Goal: Task Accomplishment & Management: Complete application form

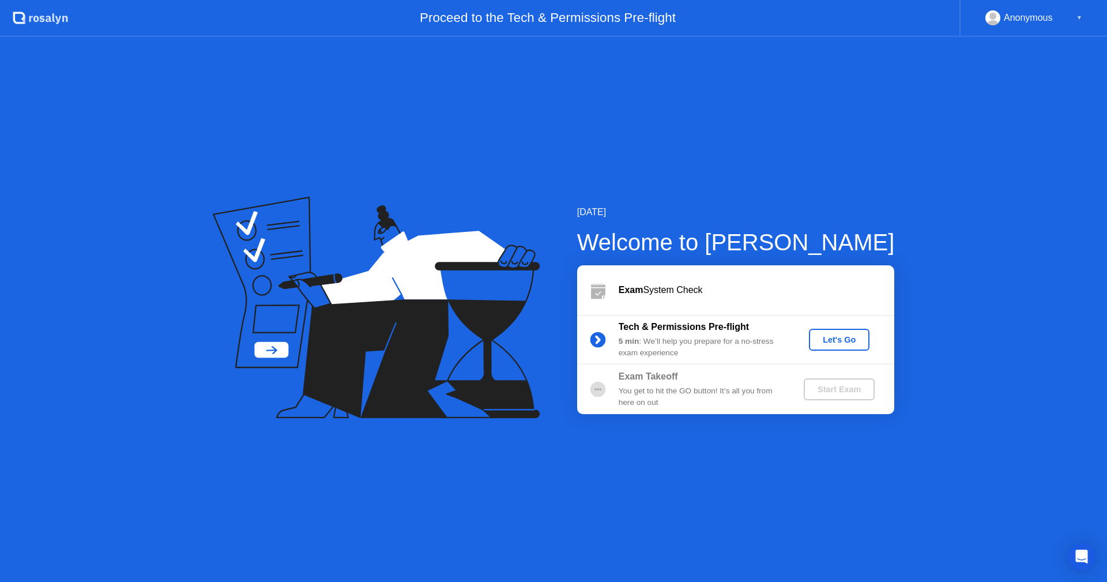
click at [837, 344] on div "Let's Go" at bounding box center [838, 339] width 51 height 9
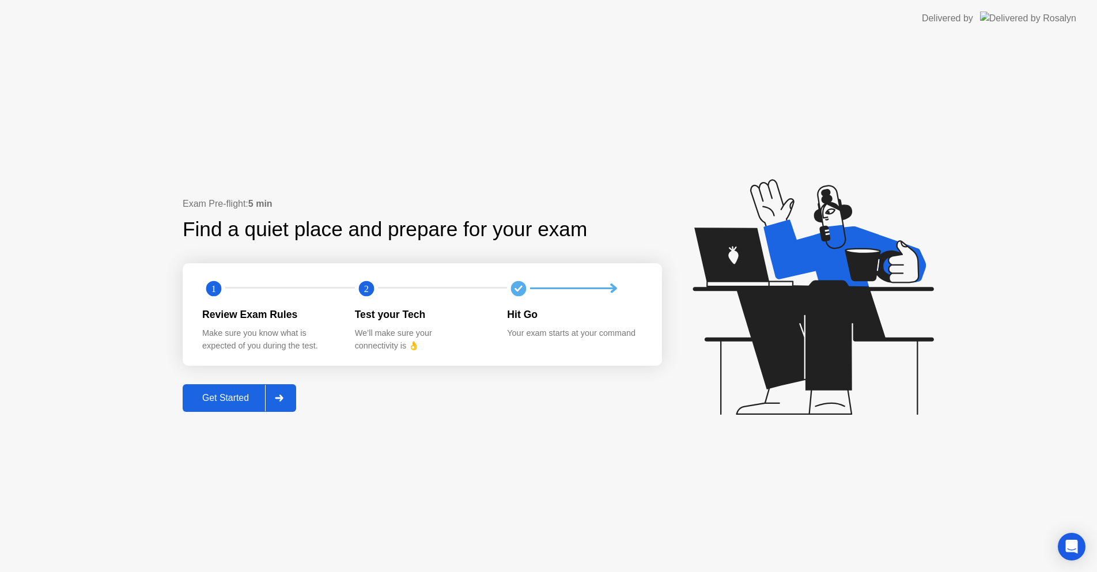
click at [225, 402] on div "Get Started" at bounding box center [225, 398] width 79 height 10
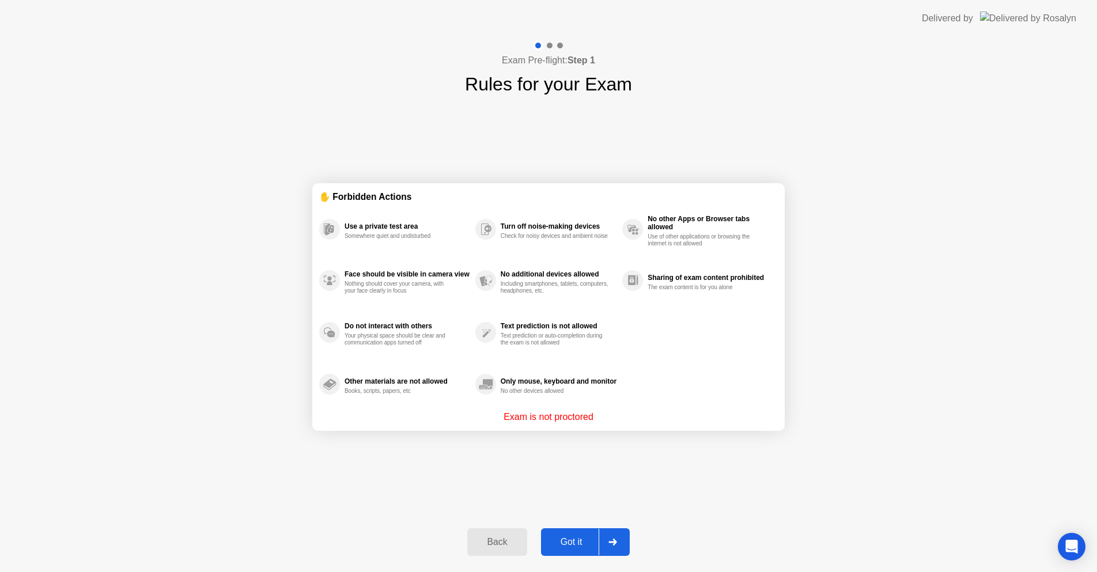
click at [565, 535] on button "Got it" at bounding box center [585, 543] width 89 height 28
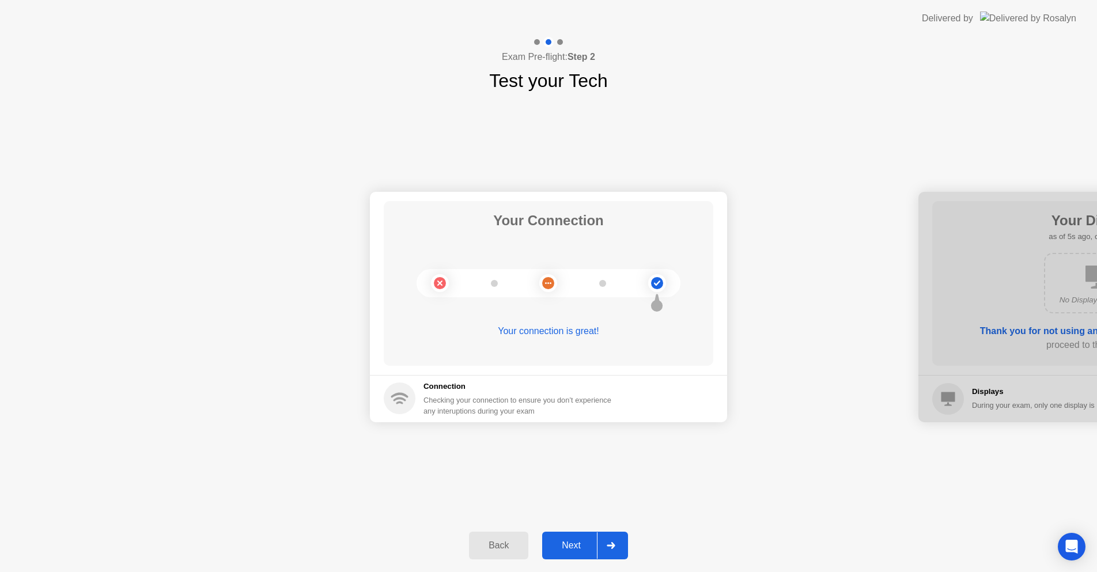
click at [557, 551] on div "Next" at bounding box center [571, 546] width 51 height 10
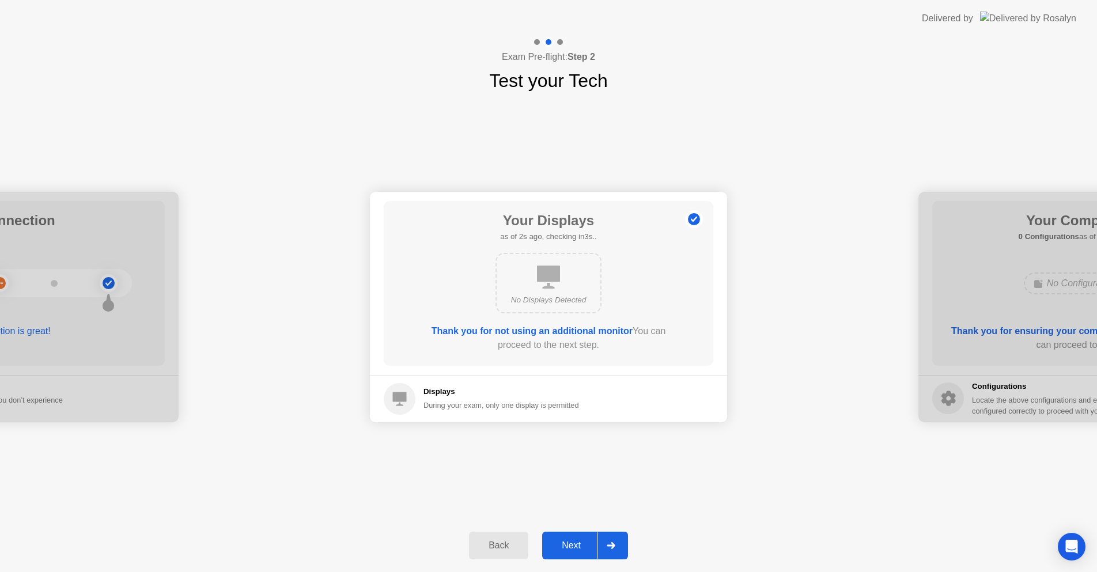
click at [571, 549] on div "Next" at bounding box center [571, 546] width 51 height 10
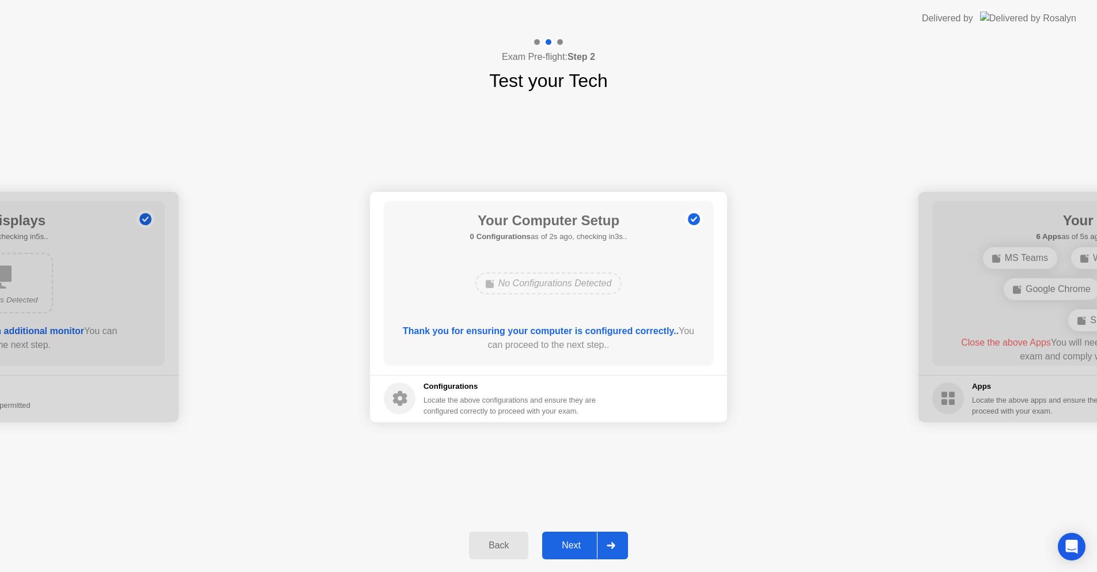
click at [568, 548] on div "Next" at bounding box center [571, 546] width 51 height 10
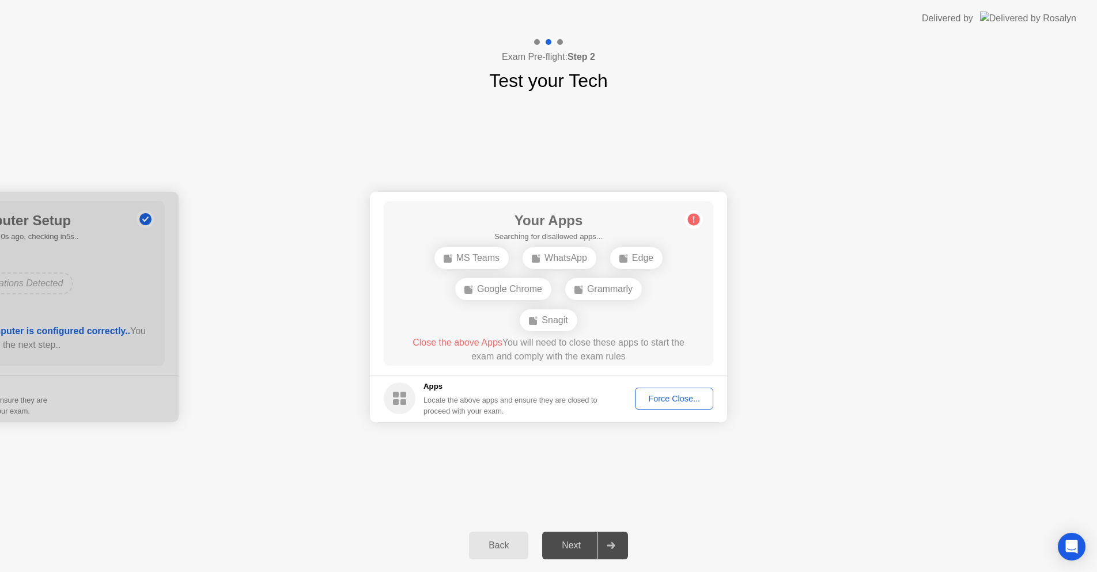
click at [678, 399] on div "Force Close..." at bounding box center [674, 398] width 70 height 9
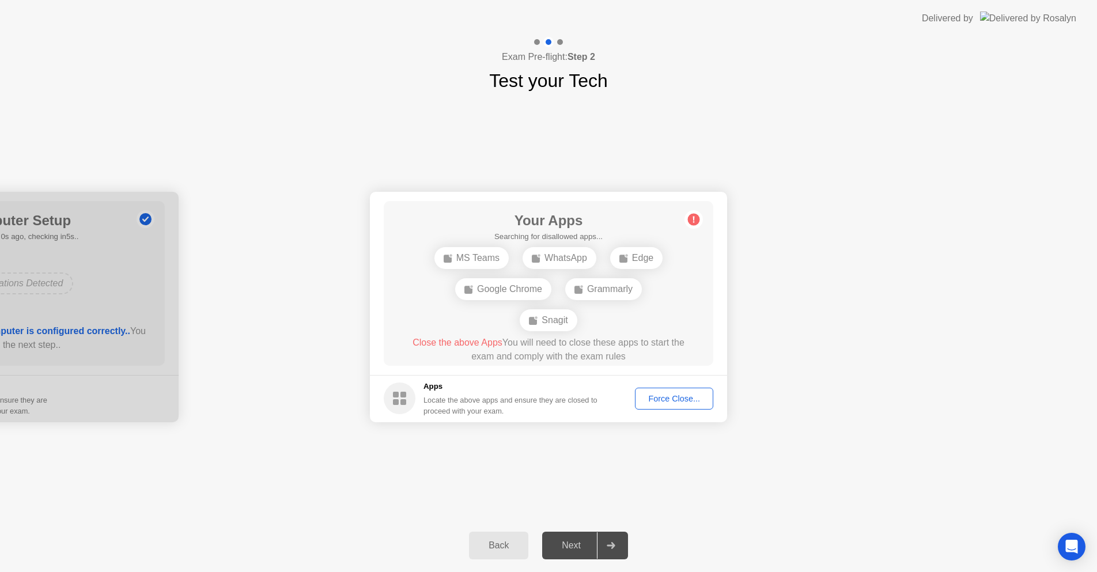
click at [694, 221] on icon at bounding box center [694, 219] width 2 height 6
click at [670, 394] on div "Force Close..." at bounding box center [674, 398] width 70 height 9
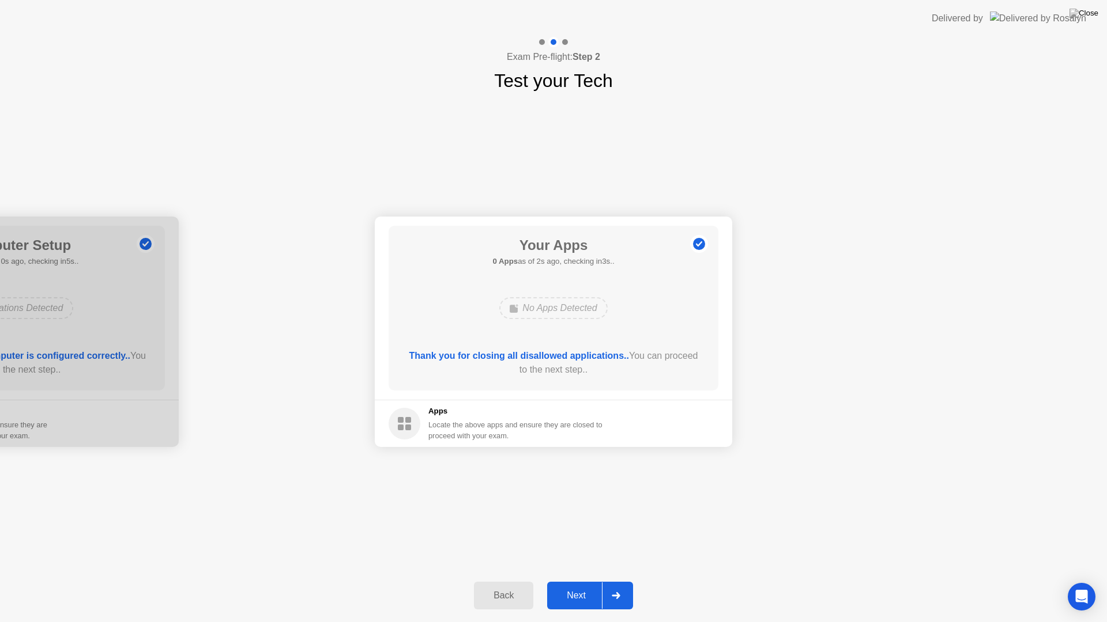
click at [579, 581] on div "Next" at bounding box center [575, 596] width 51 height 10
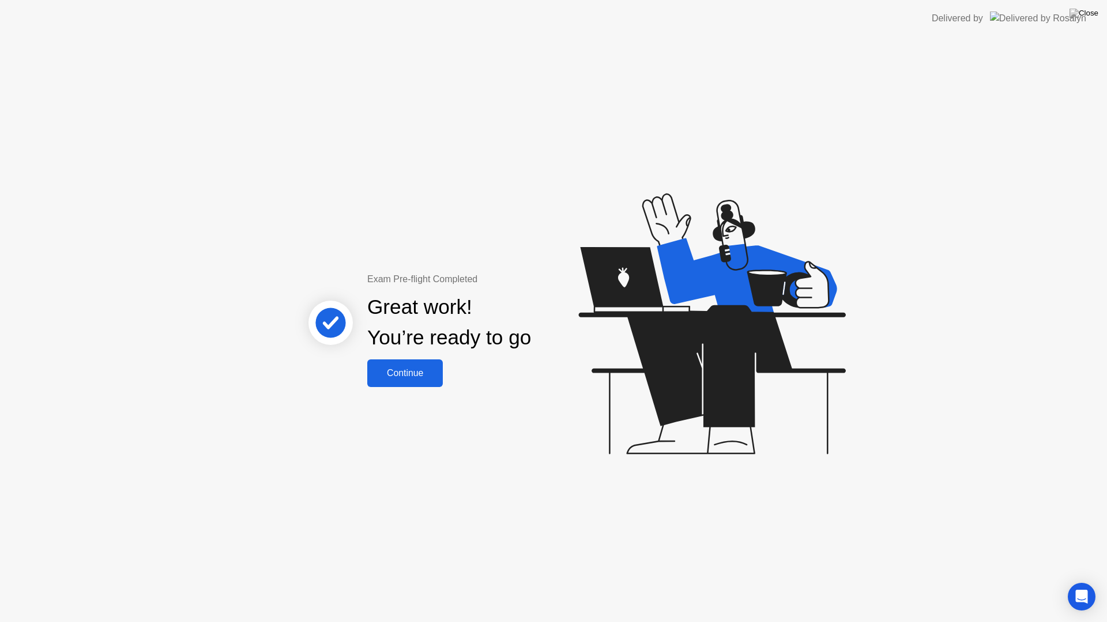
click at [404, 385] on button "Continue" at bounding box center [405, 374] width 76 height 28
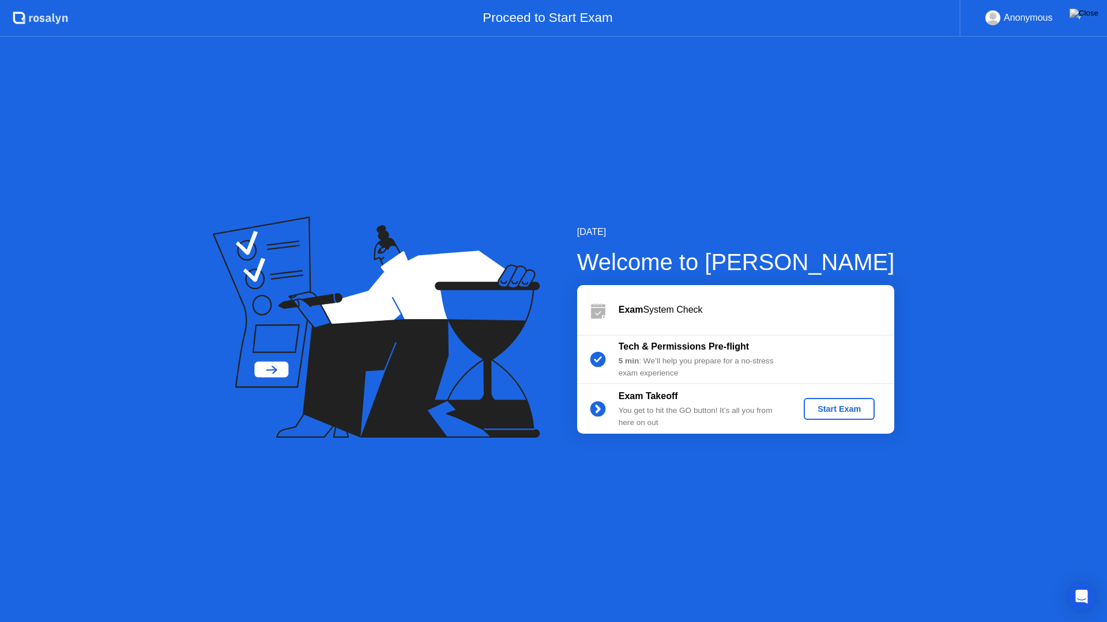
click at [843, 413] on div "Start Exam" at bounding box center [839, 409] width 62 height 9
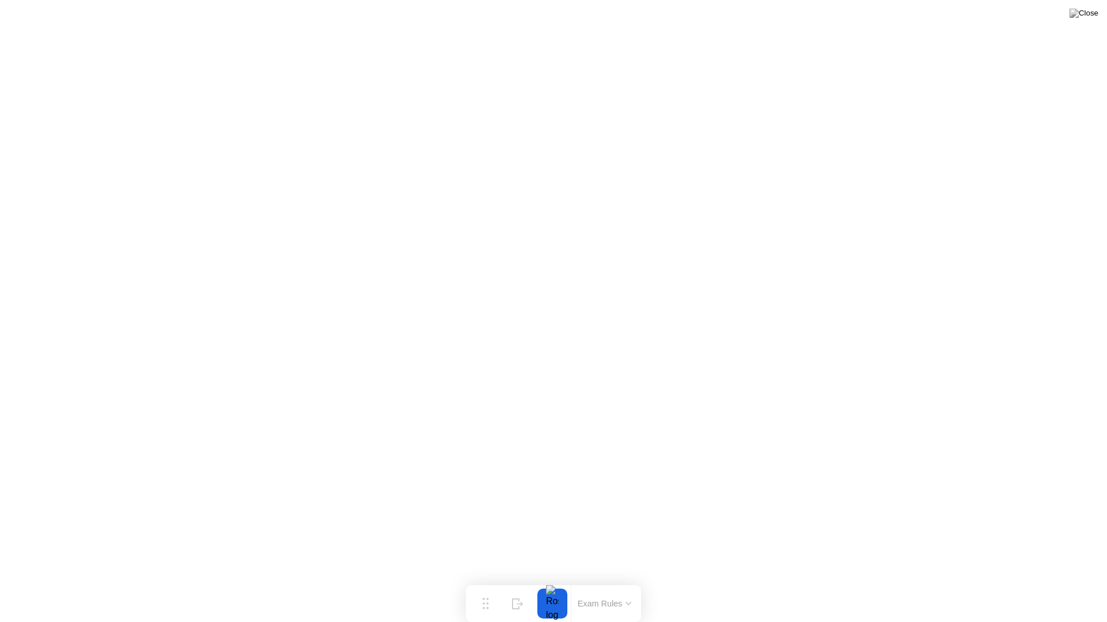
click at [614, 581] on button "Exam Rules" at bounding box center [604, 604] width 61 height 10
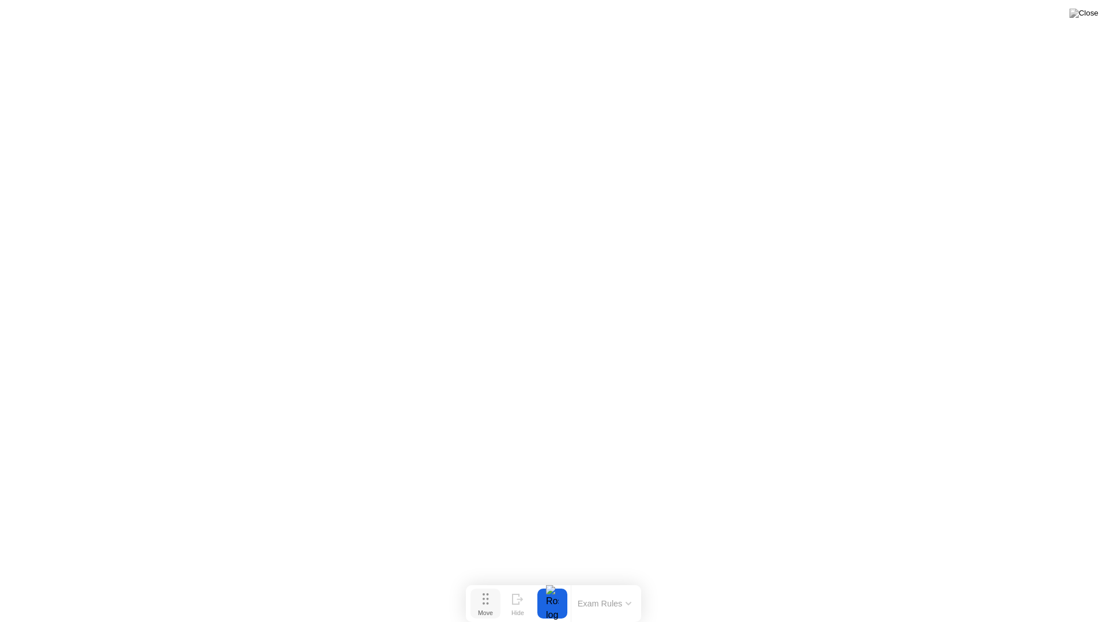
click at [489, 581] on button "Move" at bounding box center [485, 604] width 30 height 30
click at [9, 12] on button "End Proctoring Session" at bounding box center [4, 9] width 9 height 3
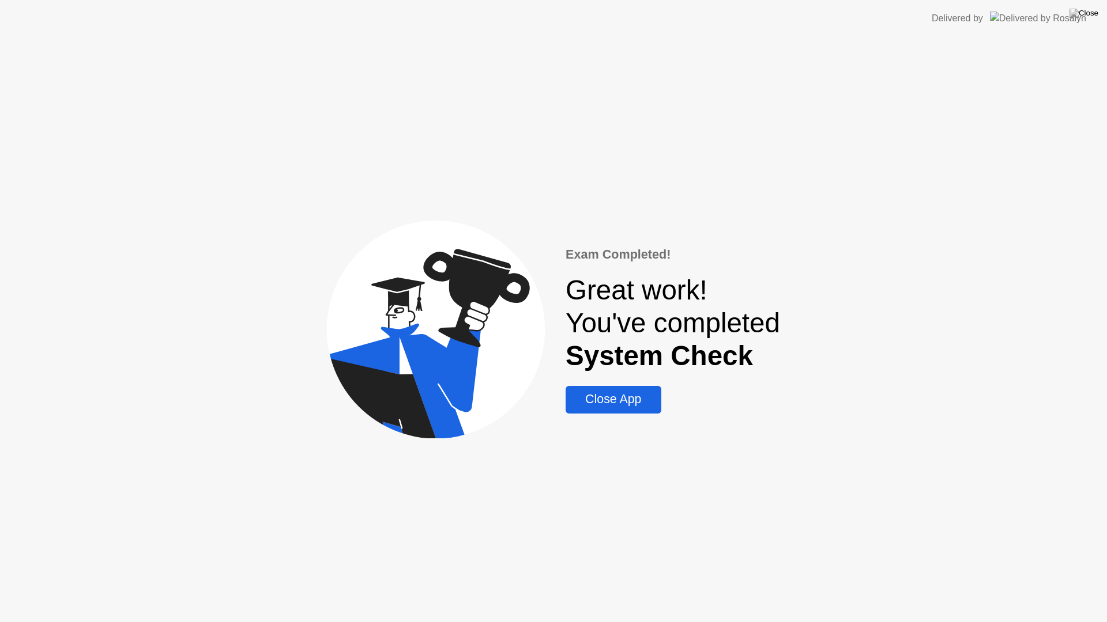
click at [610, 410] on button "Close App" at bounding box center [612, 400] width 95 height 28
